Goal: Entertainment & Leisure: Browse casually

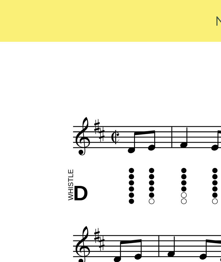
scroll to position [155, 37]
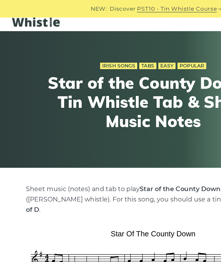
scroll to position [10, 0]
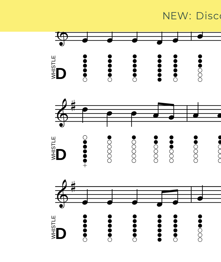
scroll to position [212, 14]
